Goal: Check status: Check status

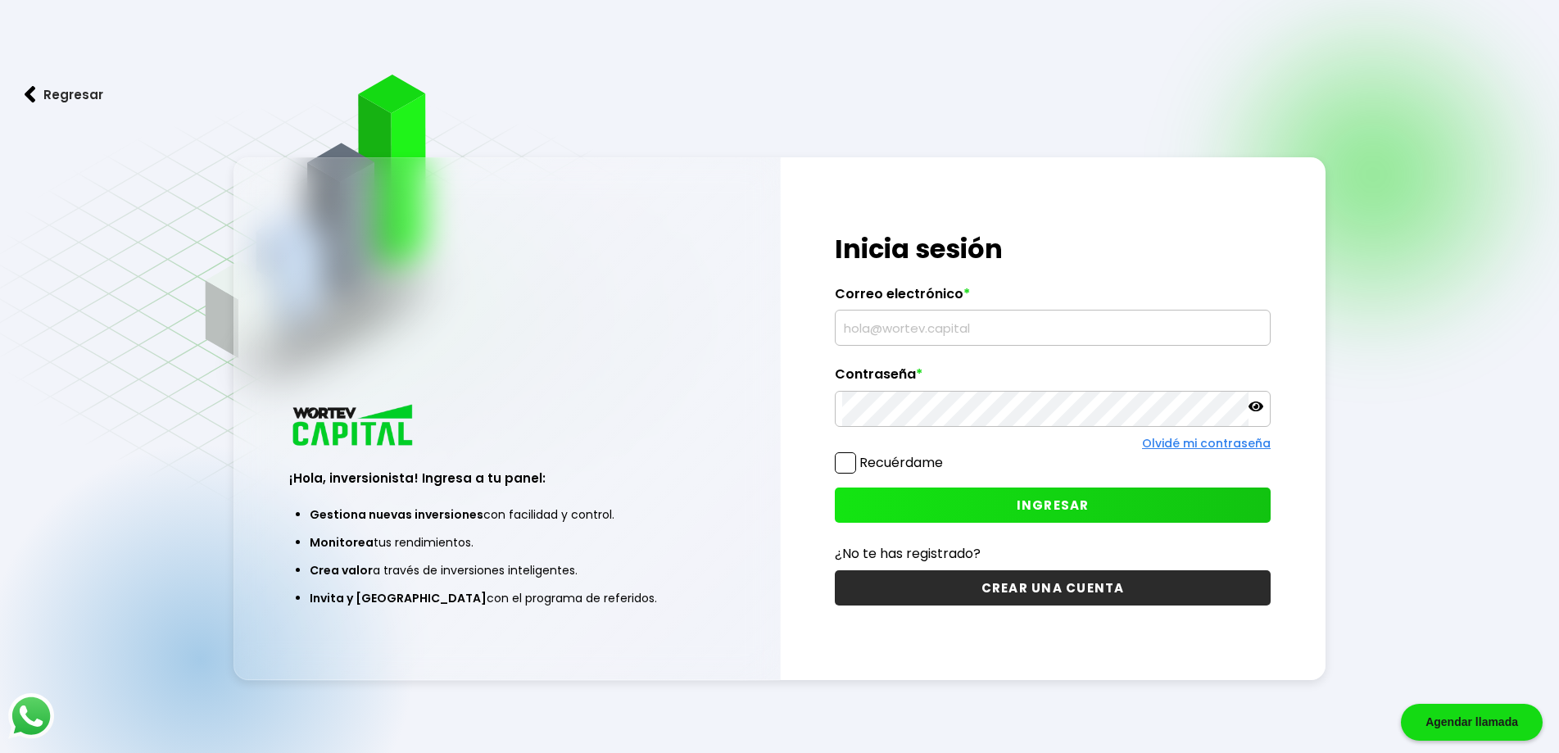
type input "[EMAIL_ADDRESS][DOMAIN_NAME]"
click at [1057, 496] on span "INGRESAR" at bounding box center [1052, 504] width 73 height 17
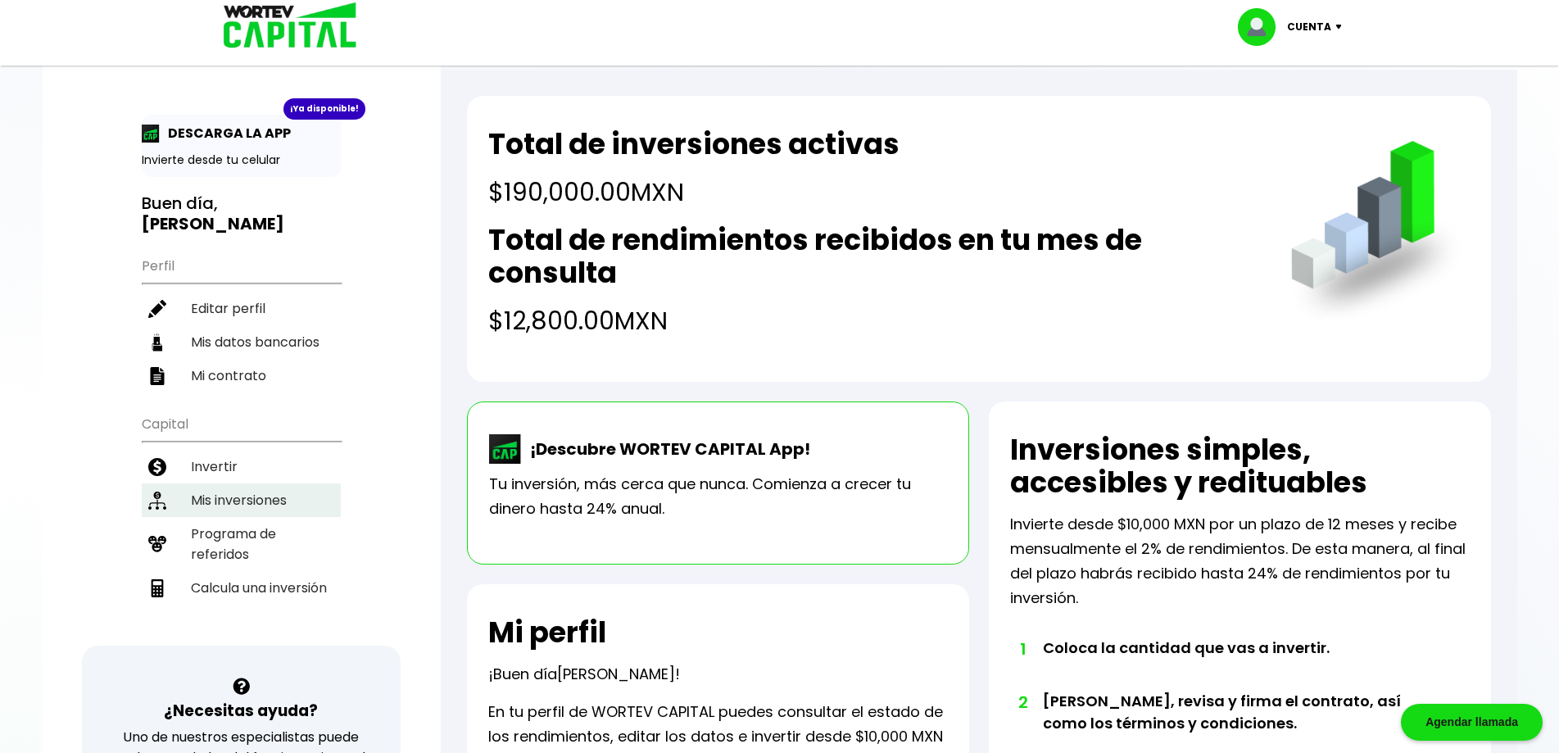
click at [260, 483] on li "Mis inversiones" at bounding box center [241, 500] width 199 height 34
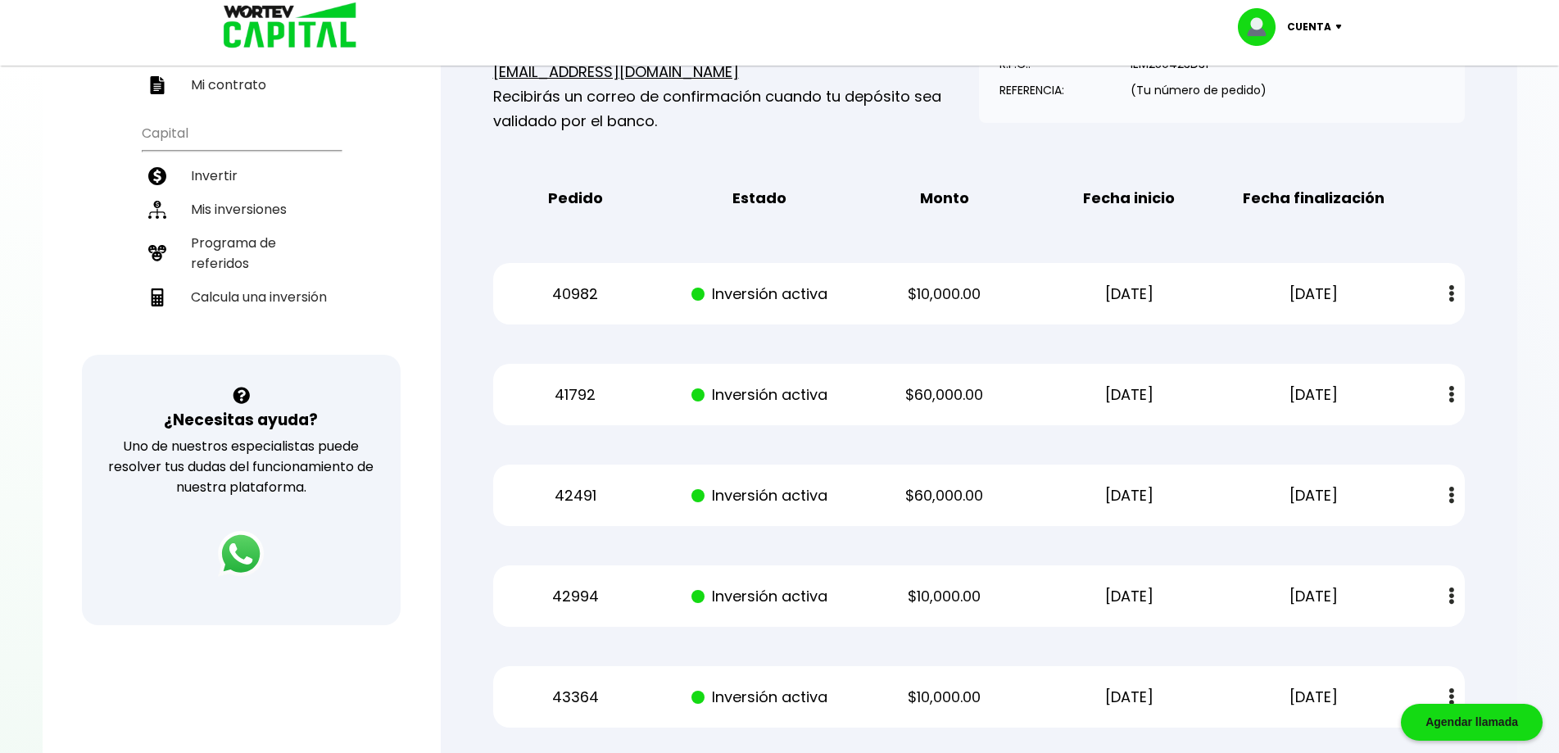
scroll to position [246, 0]
